Goal: Information Seeking & Learning: Check status

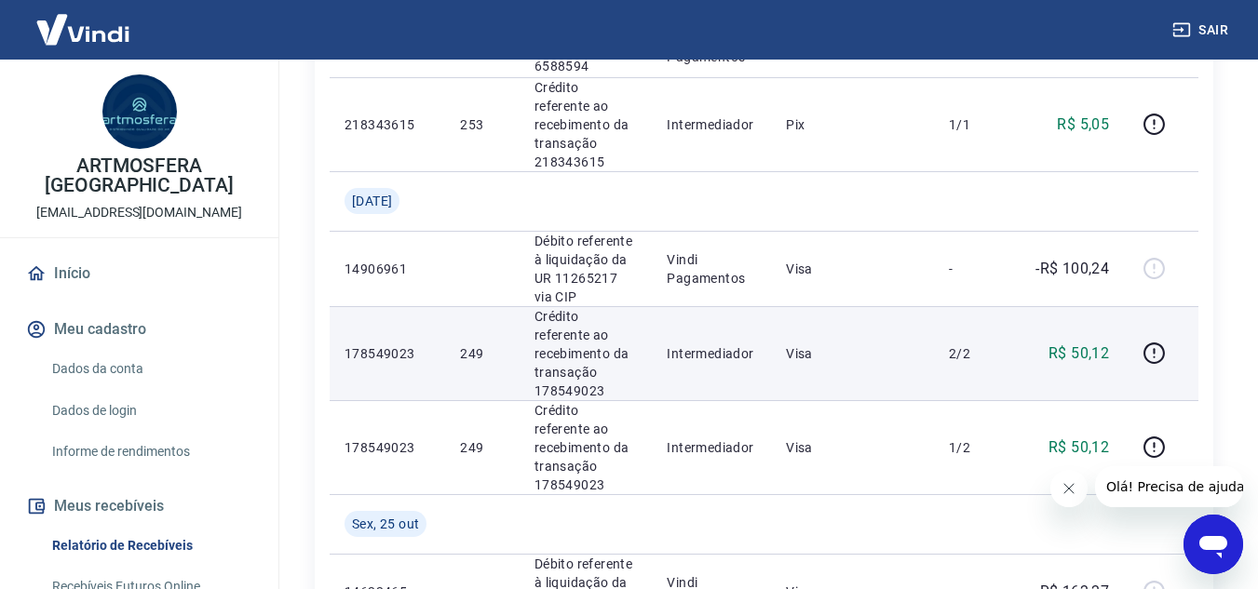
scroll to position [559, 0]
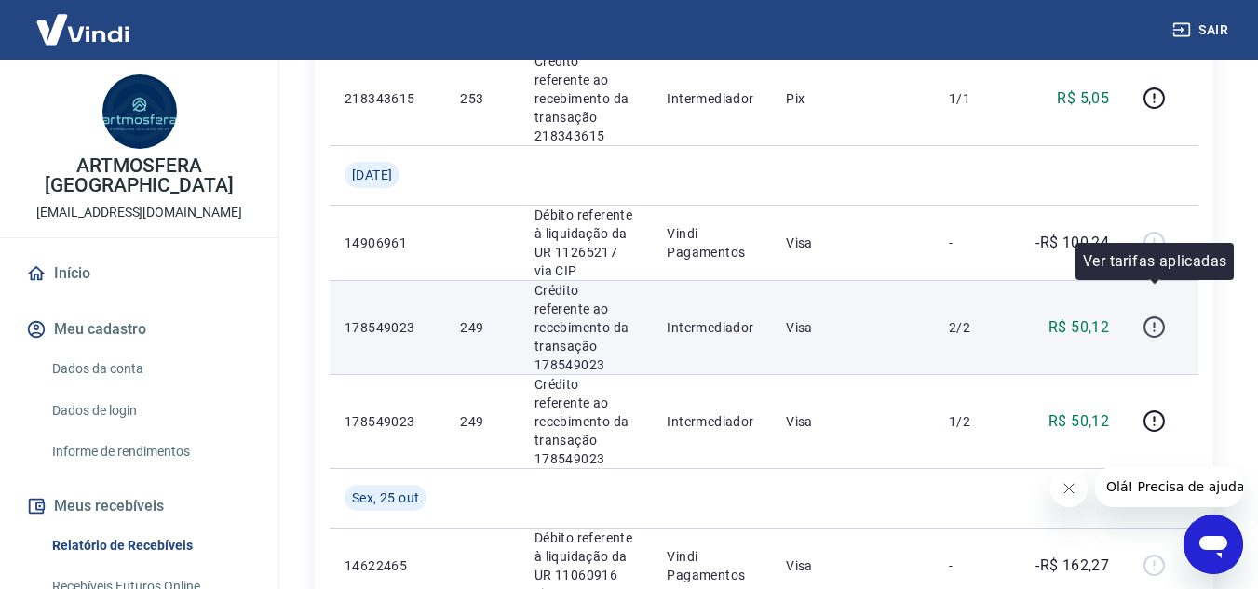
click at [1153, 316] on icon "button" at bounding box center [1153, 327] width 23 height 23
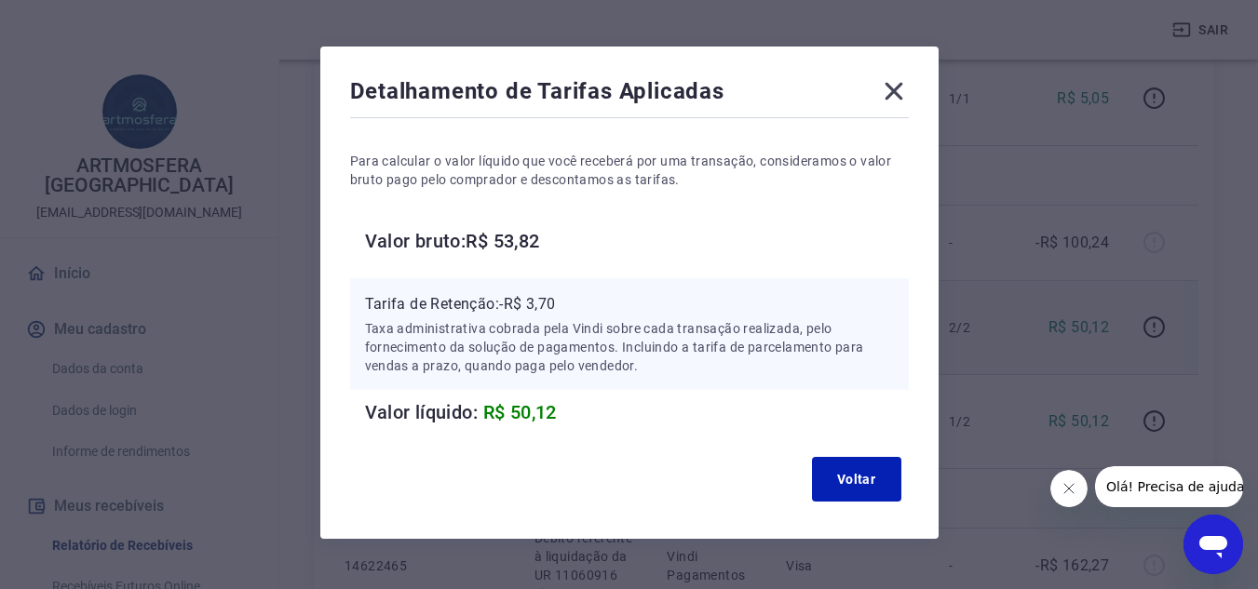
scroll to position [82, 0]
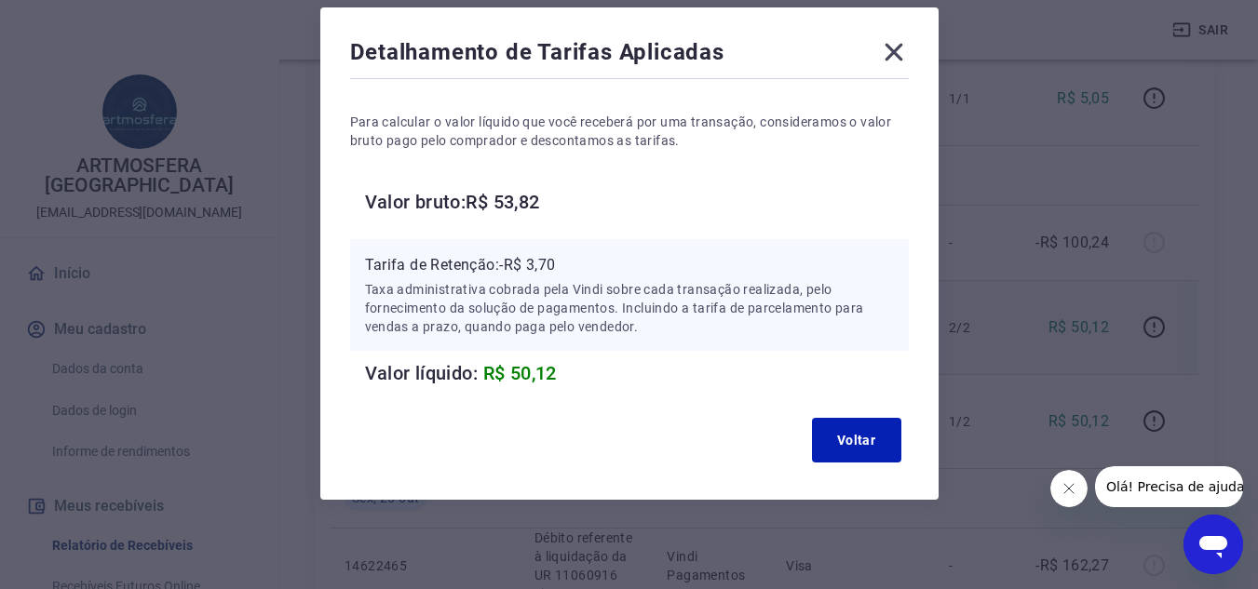
click at [889, 48] on icon at bounding box center [894, 53] width 18 height 18
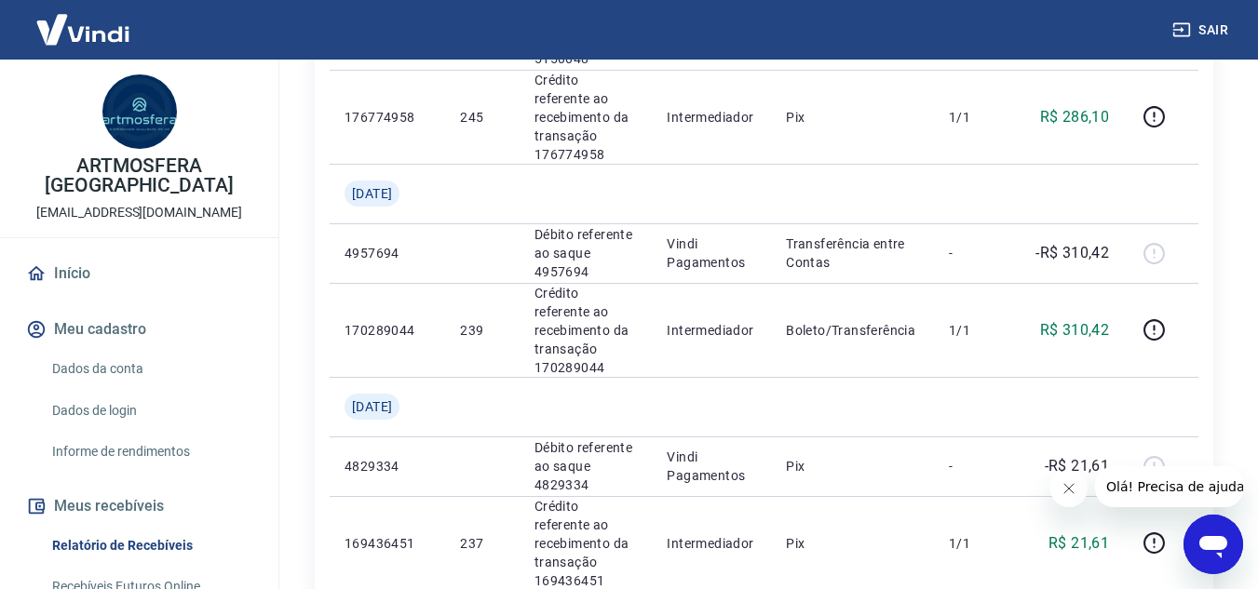
scroll to position [2142, 0]
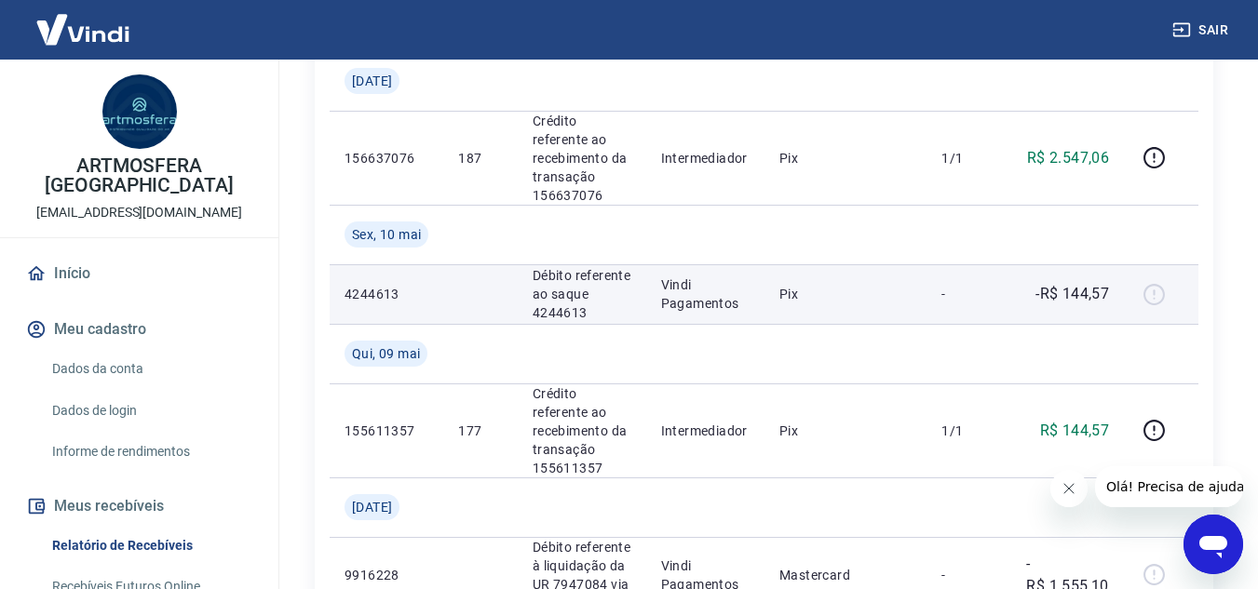
scroll to position [466, 0]
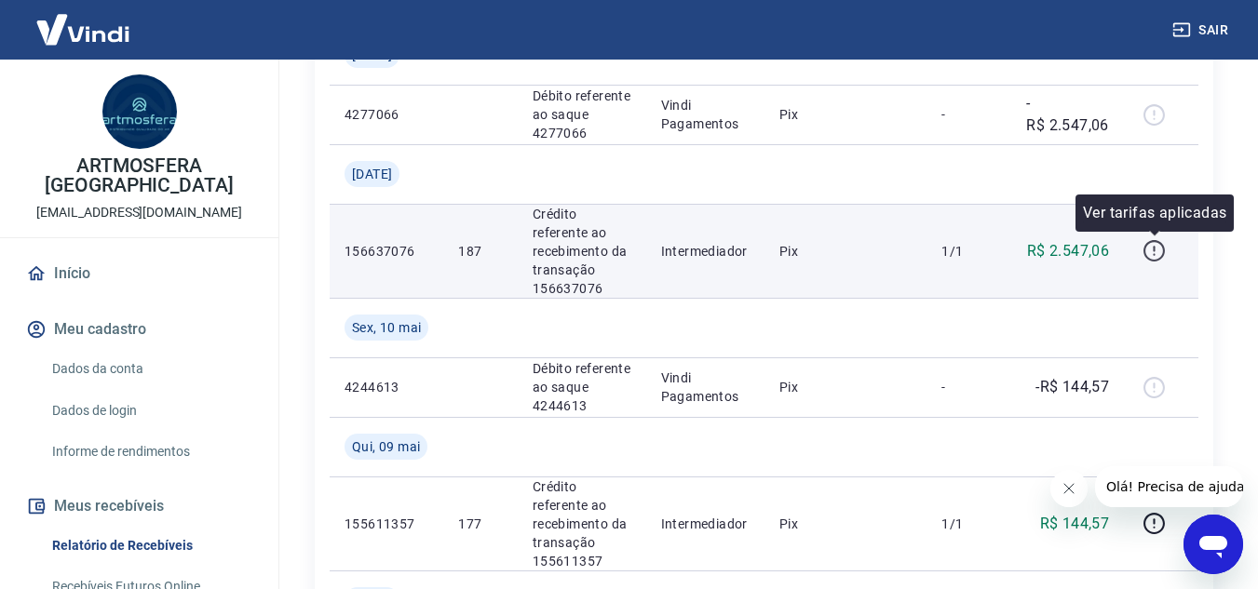
click at [1152, 250] on icon "button" at bounding box center [1153, 250] width 23 height 23
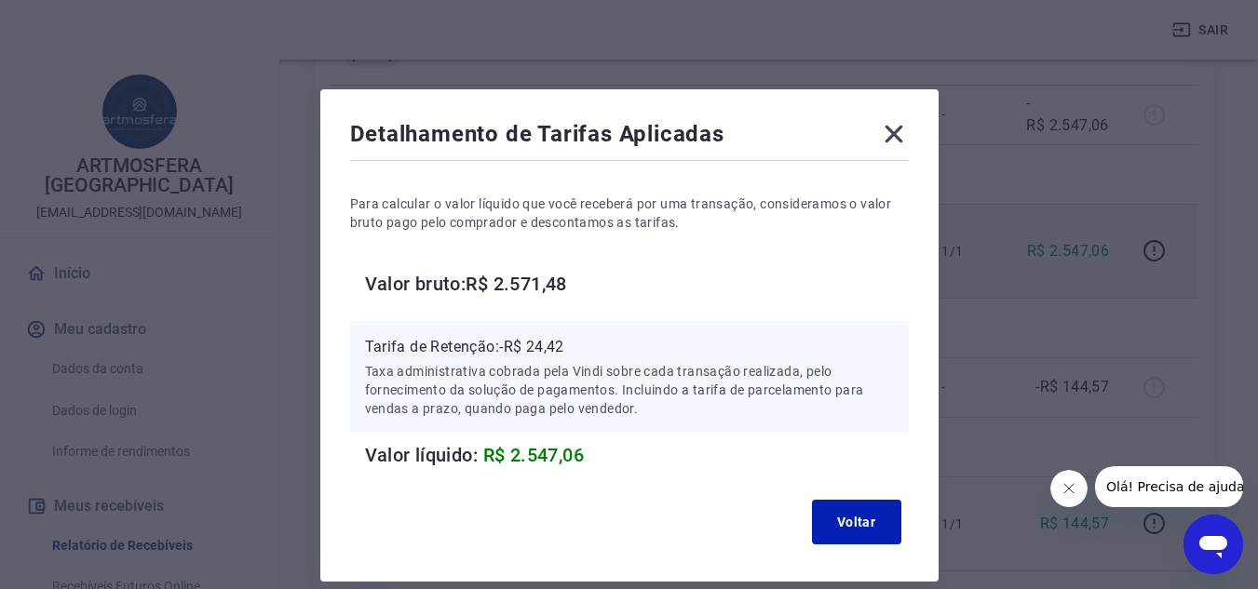
click at [898, 141] on icon at bounding box center [894, 134] width 30 height 30
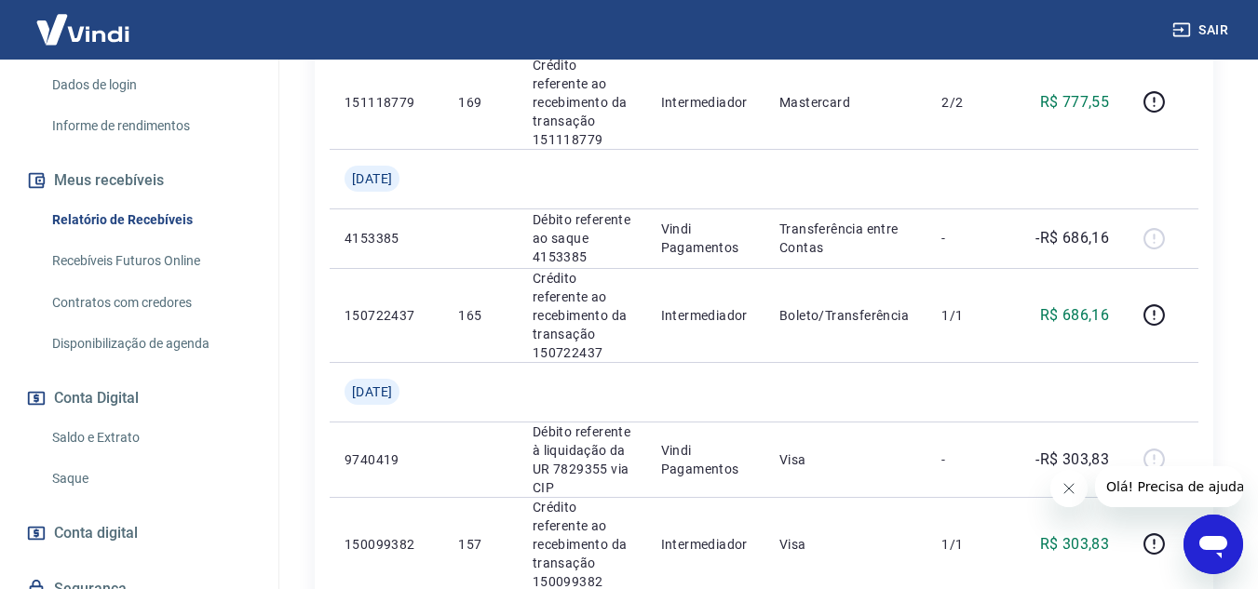
scroll to position [372, 0]
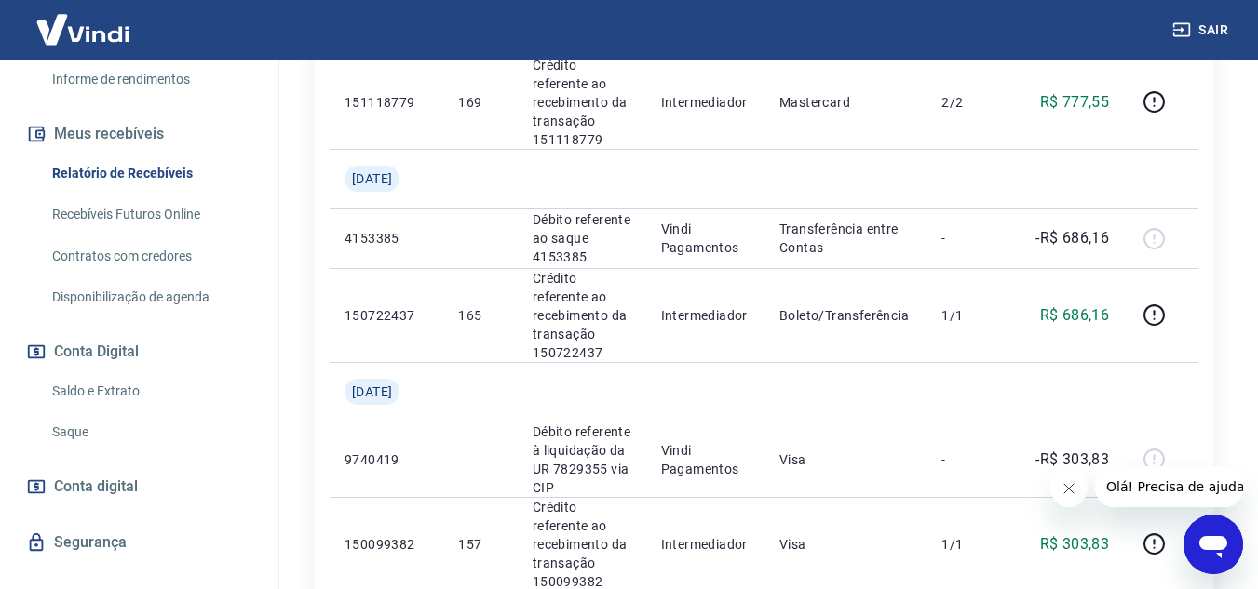
click at [97, 372] on link "Saldo e Extrato" at bounding box center [150, 391] width 211 height 38
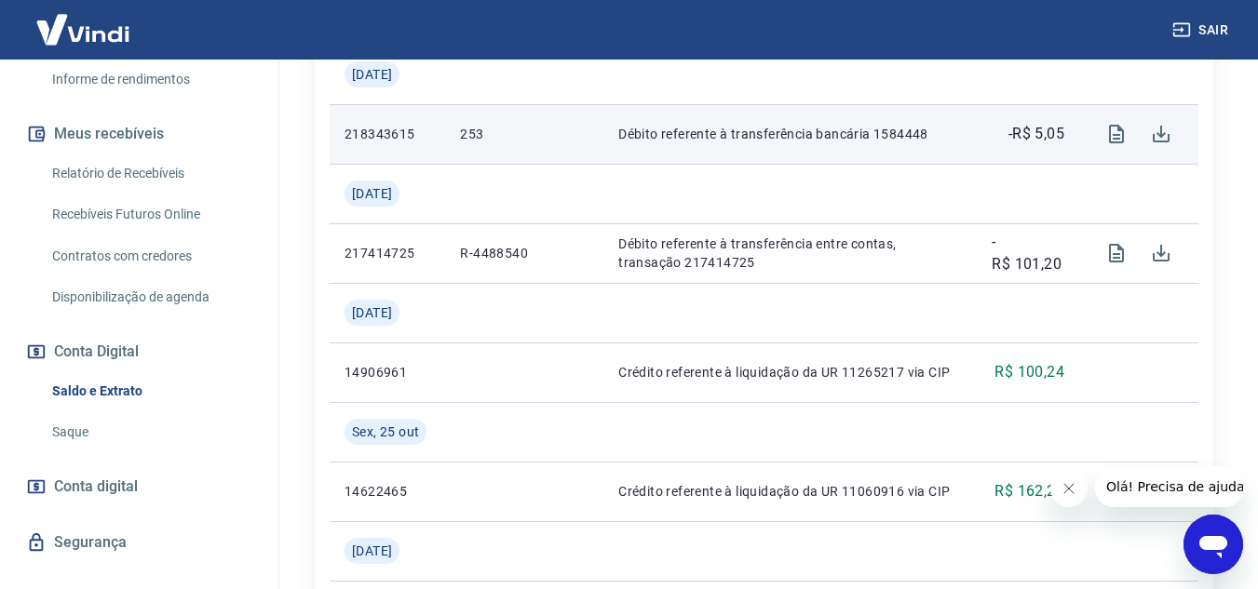
scroll to position [652, 0]
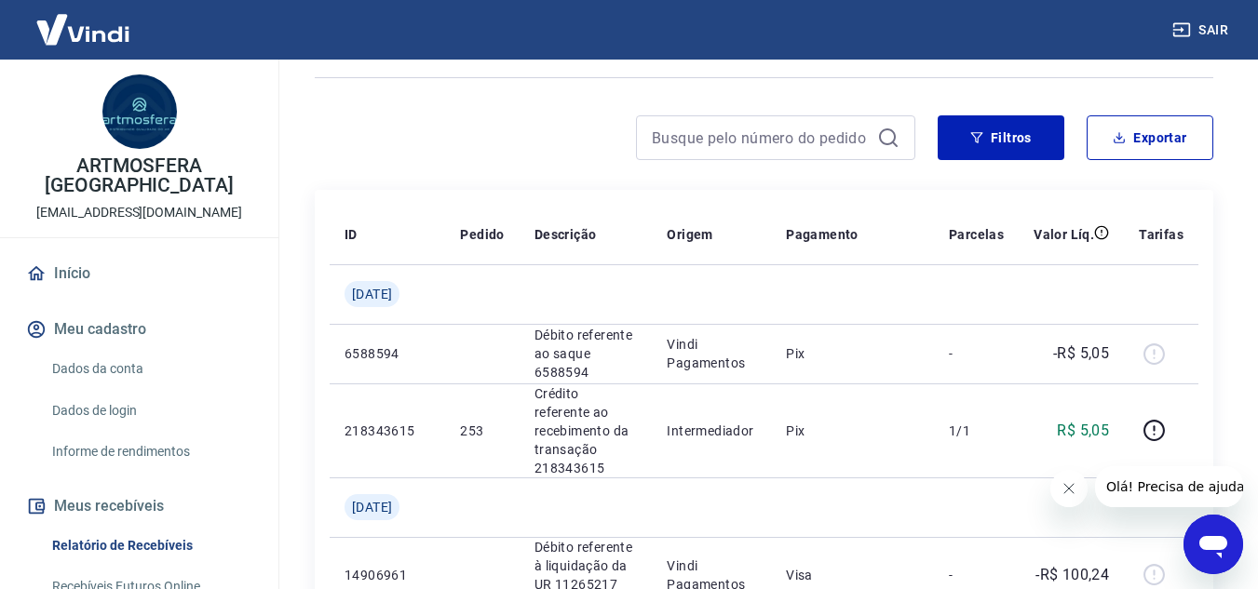
scroll to position [372, 0]
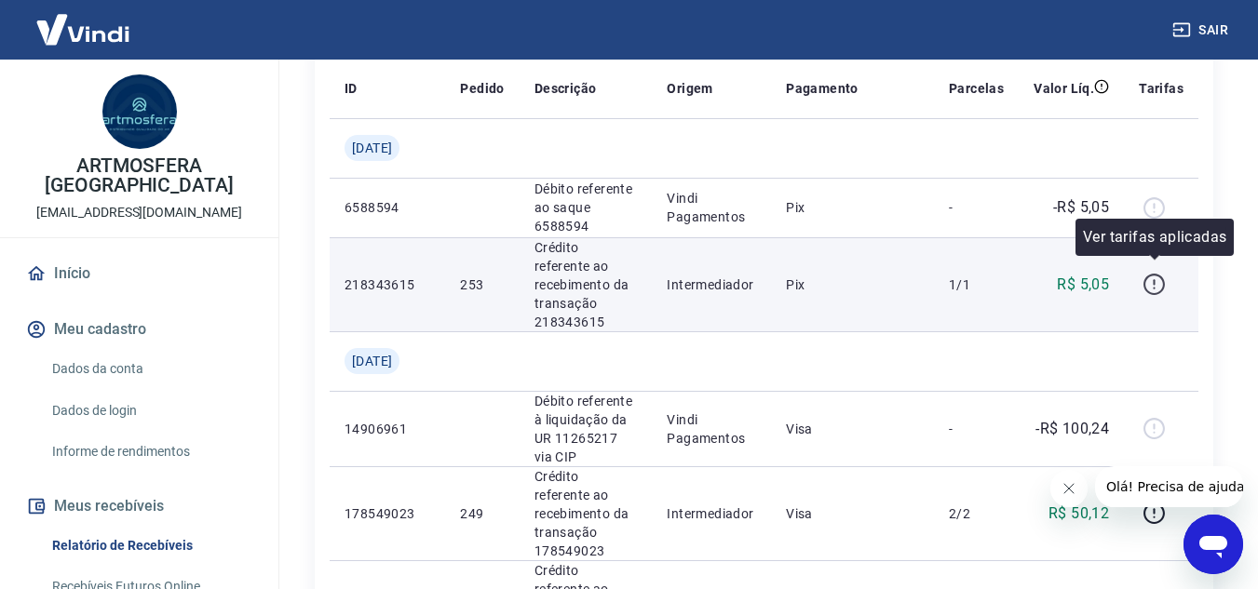
click at [1154, 273] on icon "button" at bounding box center [1153, 284] width 23 height 23
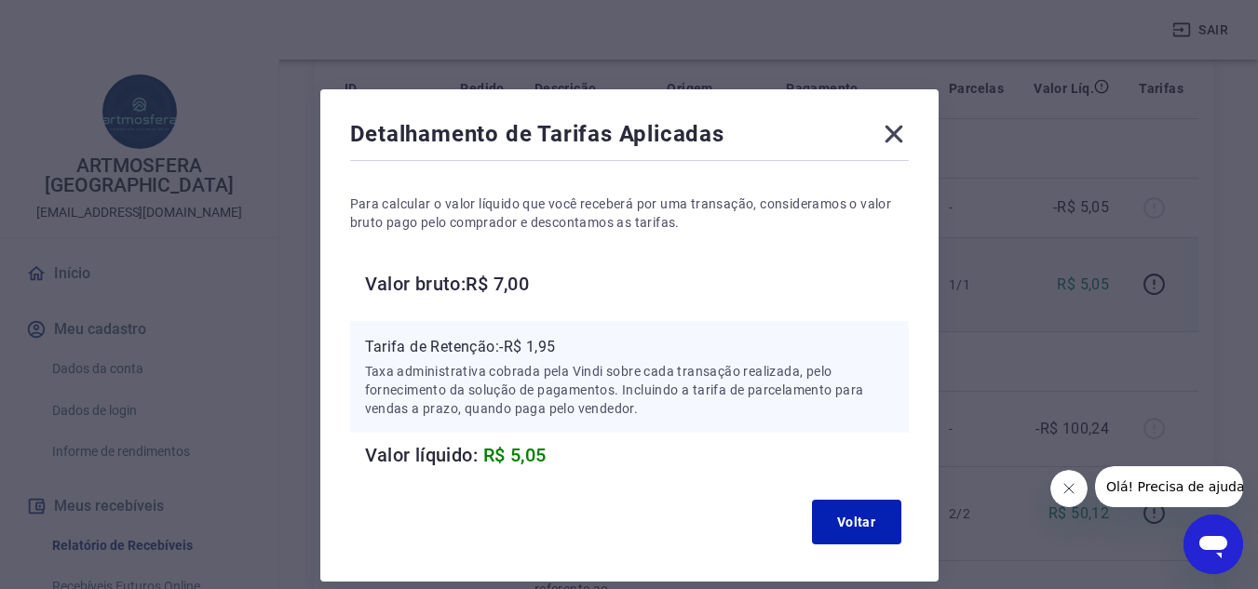
click at [897, 140] on icon at bounding box center [894, 134] width 30 height 30
